Goal: Check status: Check status

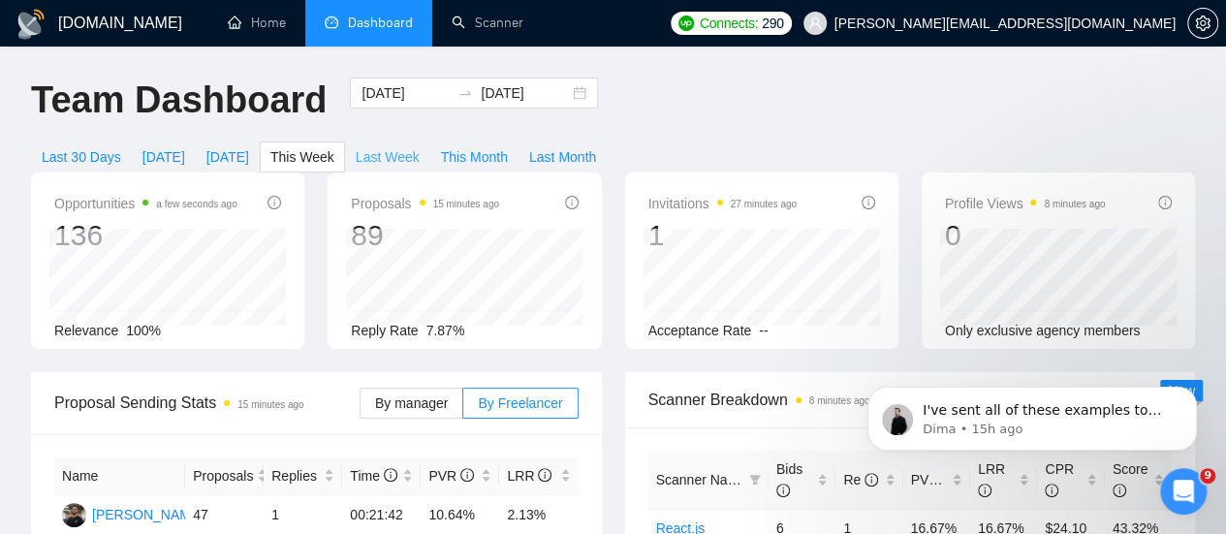
click at [420, 146] on span "Last Week" at bounding box center [388, 156] width 64 height 21
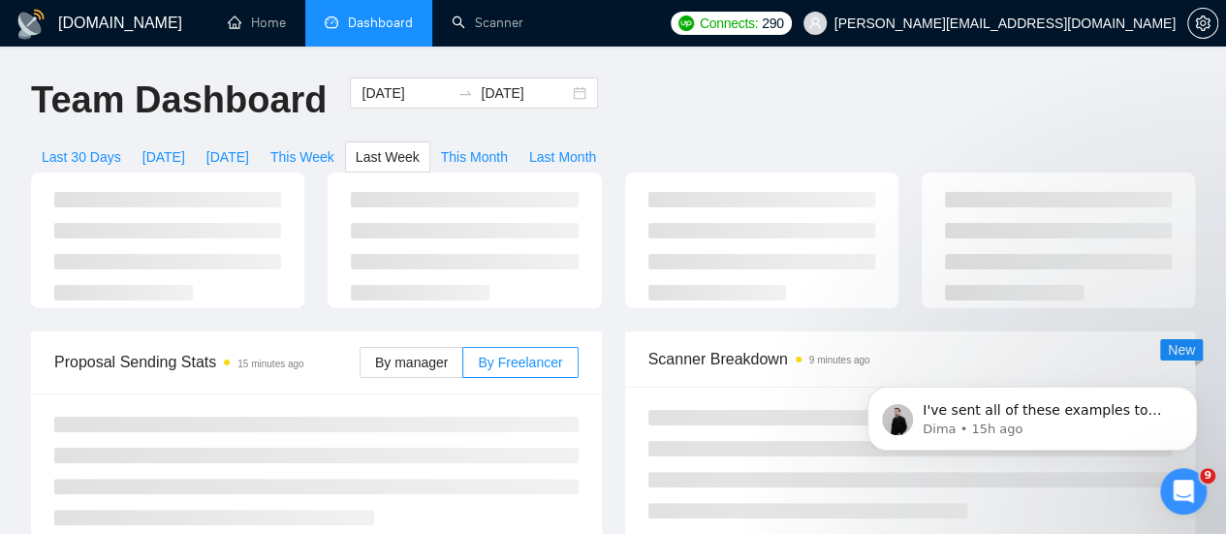
type input "[DATE]"
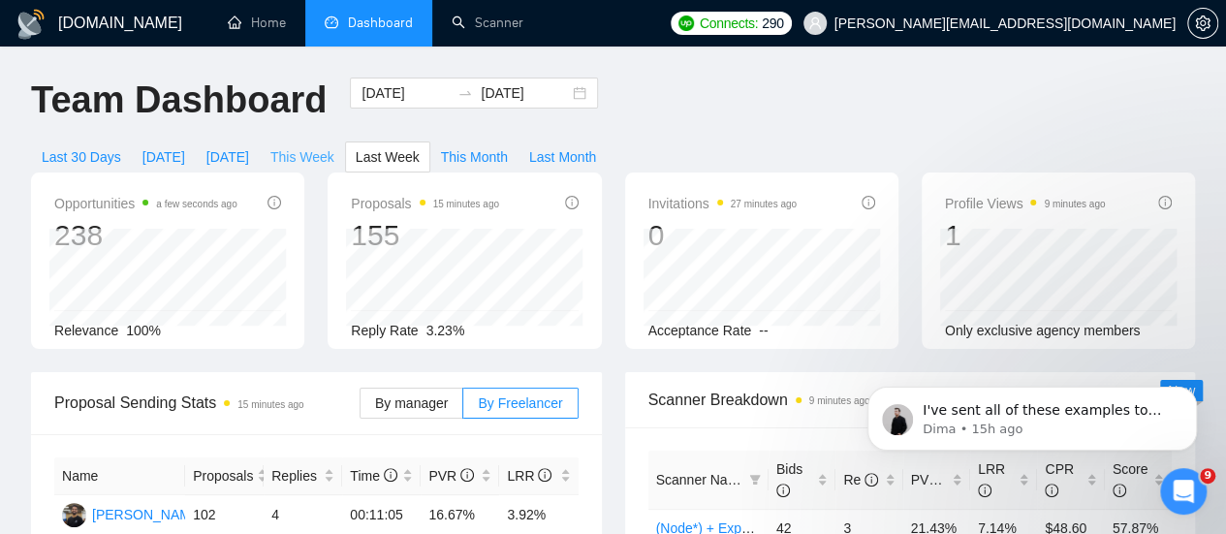
click at [334, 146] on span "This Week" at bounding box center [302, 156] width 64 height 21
type input "[DATE]"
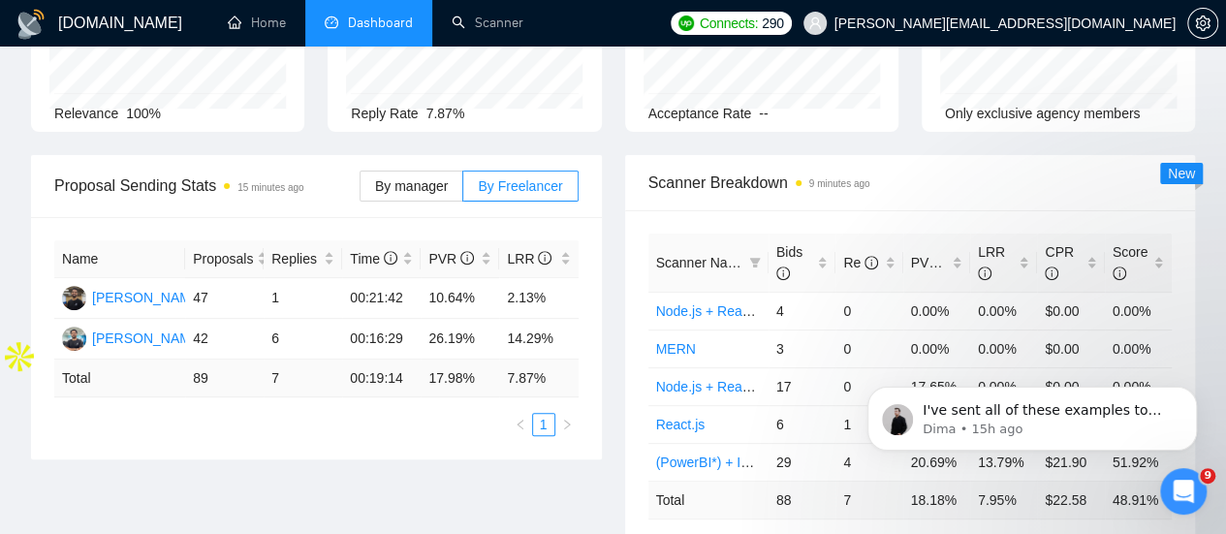
scroll to position [221, 0]
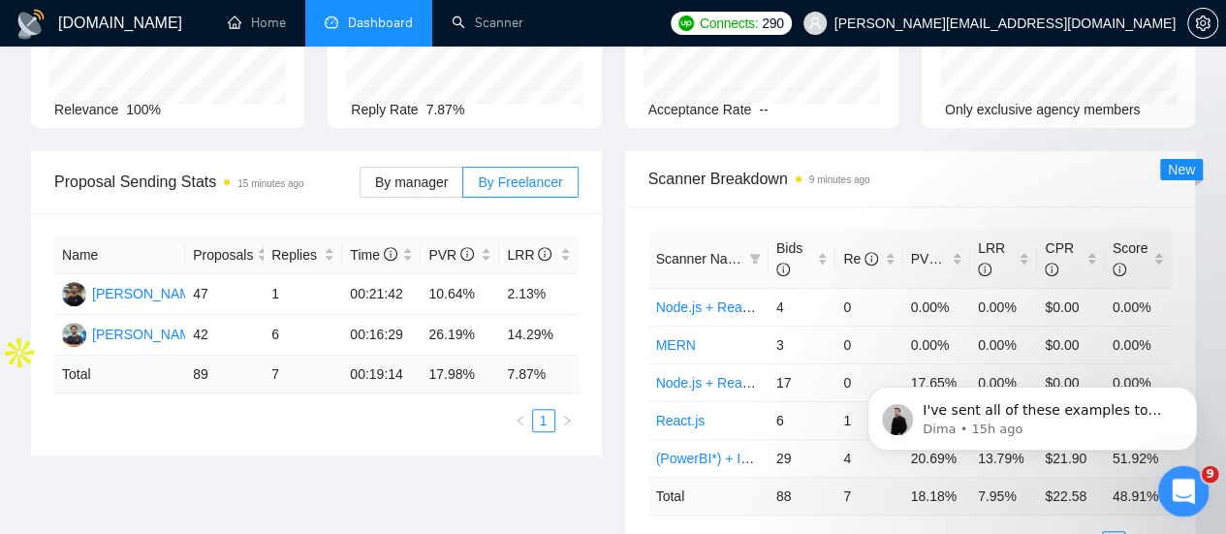
click at [1188, 489] on icon "Open Intercom Messenger" at bounding box center [1181, 489] width 32 height 32
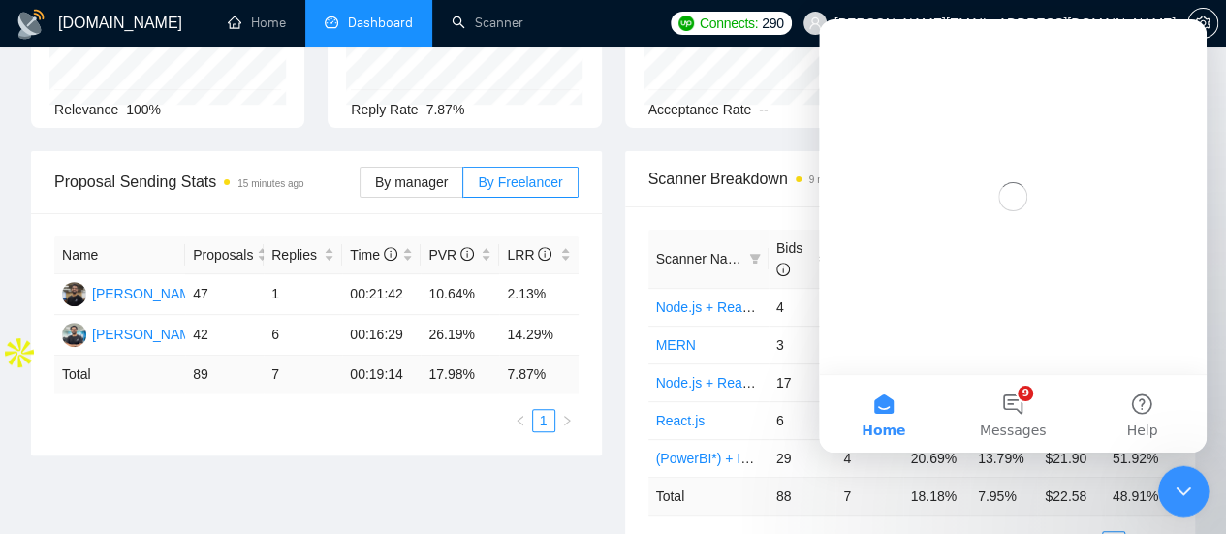
scroll to position [0, 0]
